Goal: Browse casually

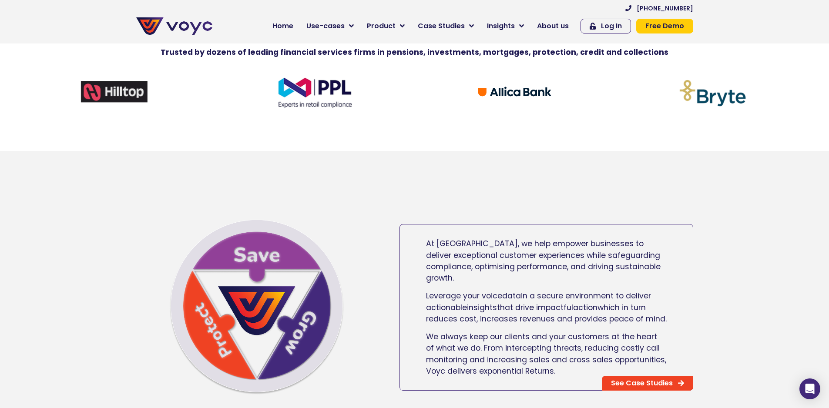
scroll to position [435, 0]
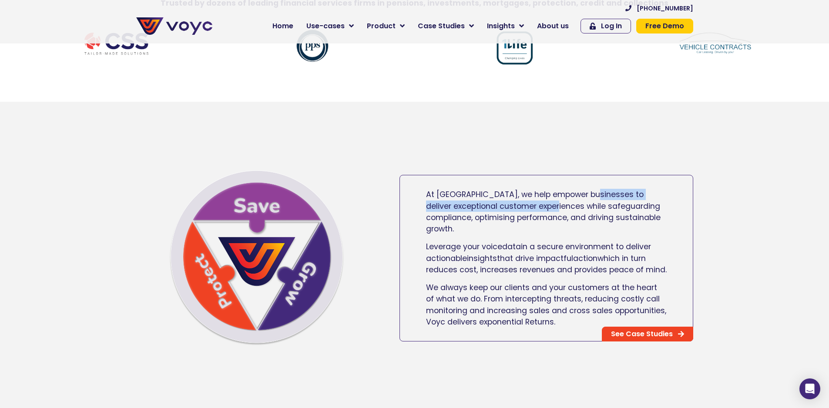
drag, startPoint x: 586, startPoint y: 204, endPoint x: 533, endPoint y: 216, distance: 53.9
click at [533, 216] on span "At [GEOGRAPHIC_DATA], we help empower businesses to deliver exceptional custome…" at bounding box center [543, 211] width 234 height 45
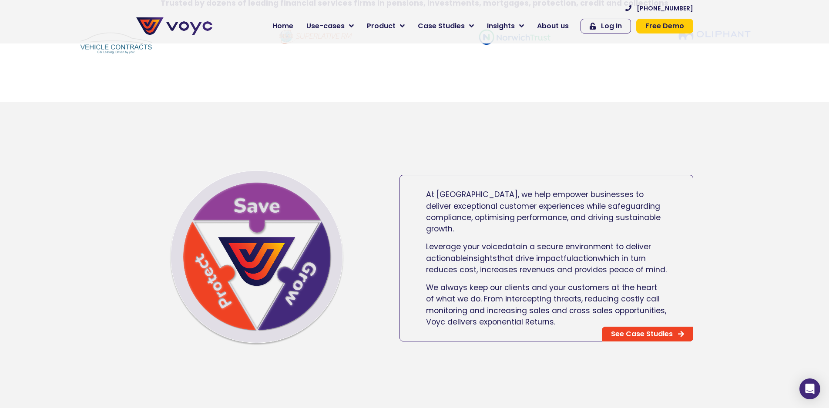
drag, startPoint x: 650, startPoint y: 238, endPoint x: 650, endPoint y: 229, distance: 8.3
click at [651, 237] on div "At [GEOGRAPHIC_DATA], we help empower businesses to deliver exceptional custome…" at bounding box center [546, 254] width 293 height 145
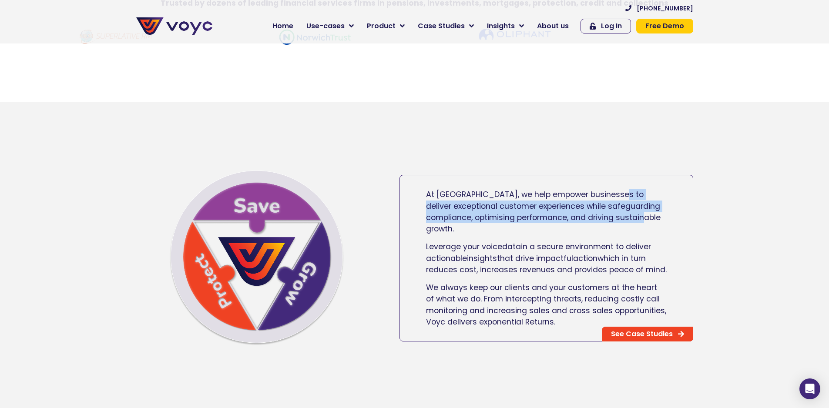
drag, startPoint x: 641, startPoint y: 232, endPoint x: 613, endPoint y: 195, distance: 46.8
click at [613, 195] on div "At [GEOGRAPHIC_DATA], we help empower businesses to deliver exceptional custome…" at bounding box center [546, 254] width 293 height 145
copy span "exceptional customer experiences while safeguarding compliance, optimising perf…"
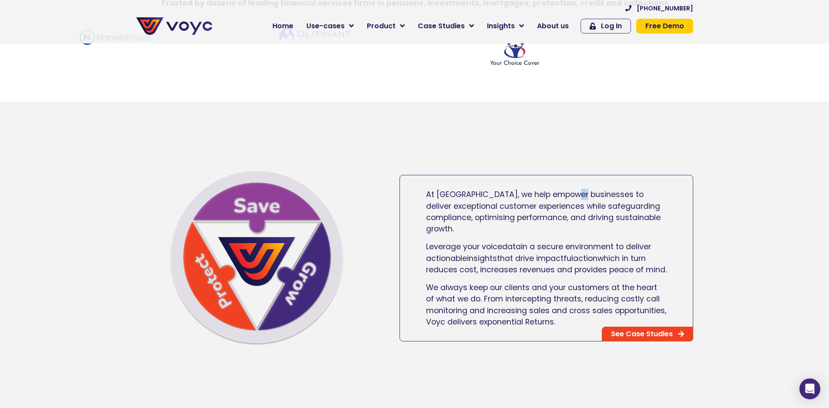
click at [576, 201] on div "At [GEOGRAPHIC_DATA], we help empower businesses to deliver exceptional custome…" at bounding box center [546, 254] width 293 height 145
click at [583, 201] on span "At [GEOGRAPHIC_DATA], we help empower businesses to deliver exceptional custome…" at bounding box center [543, 211] width 234 height 45
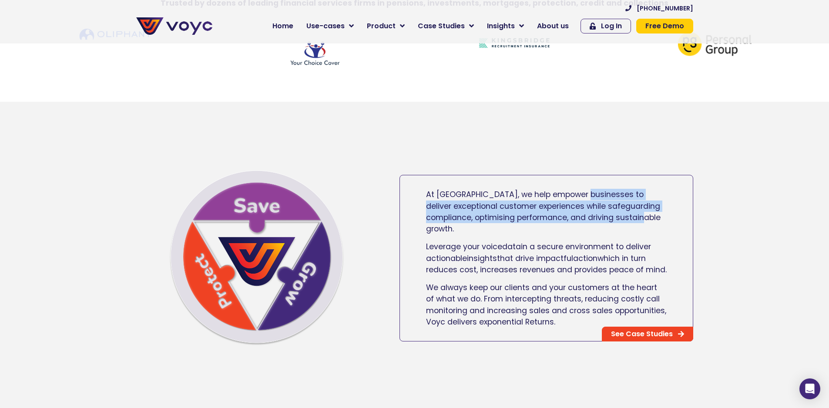
drag, startPoint x: 581, startPoint y: 207, endPoint x: 645, endPoint y: 225, distance: 66.6
click at [645, 225] on p "At [GEOGRAPHIC_DATA], we help empower businesses to deliver exceptional custome…" at bounding box center [546, 212] width 241 height 46
copy span "deliver exceptional customer experiences while safeguarding compliance, optimis…"
